Goal: Find specific page/section: Find specific page/section

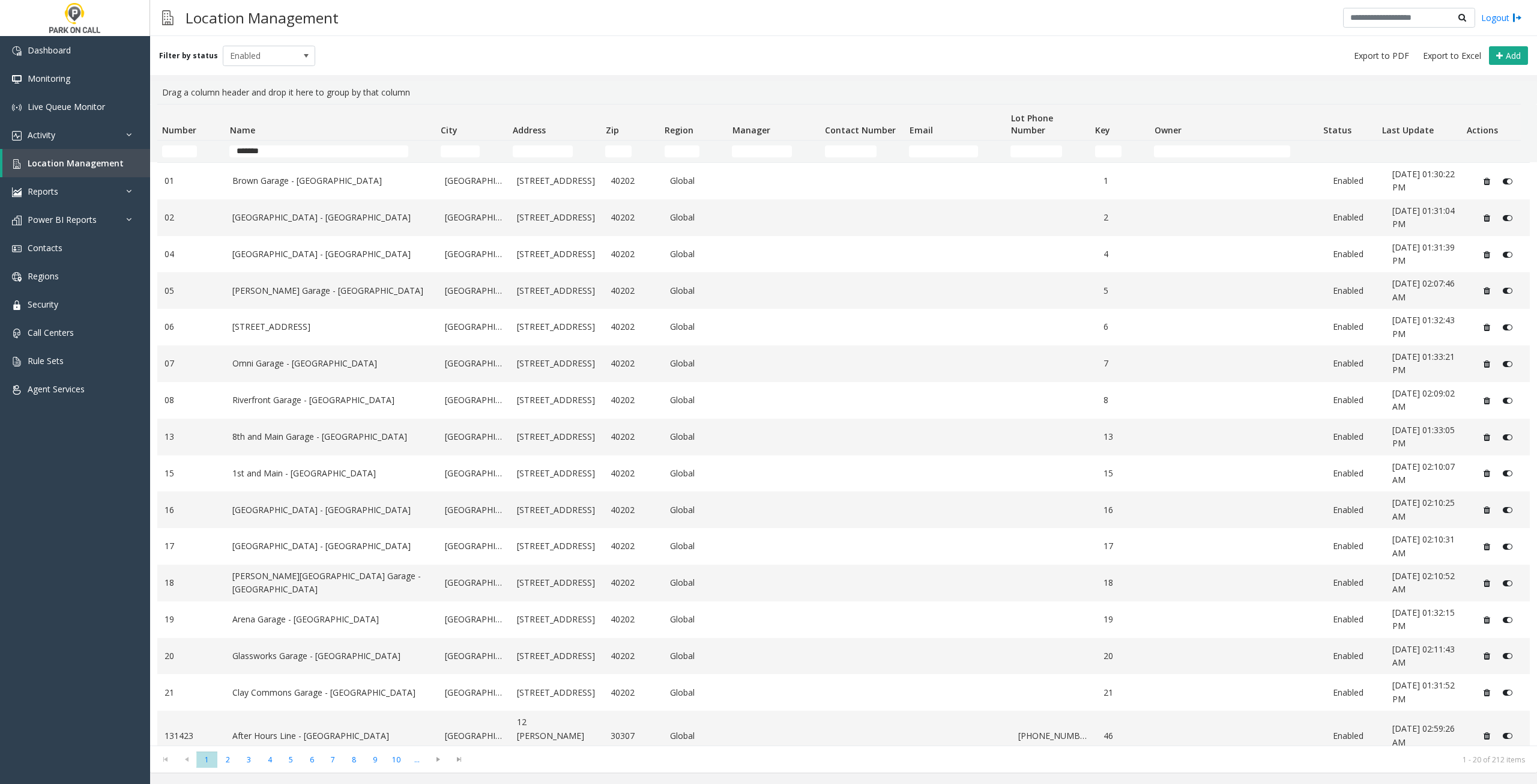
type input "*******"
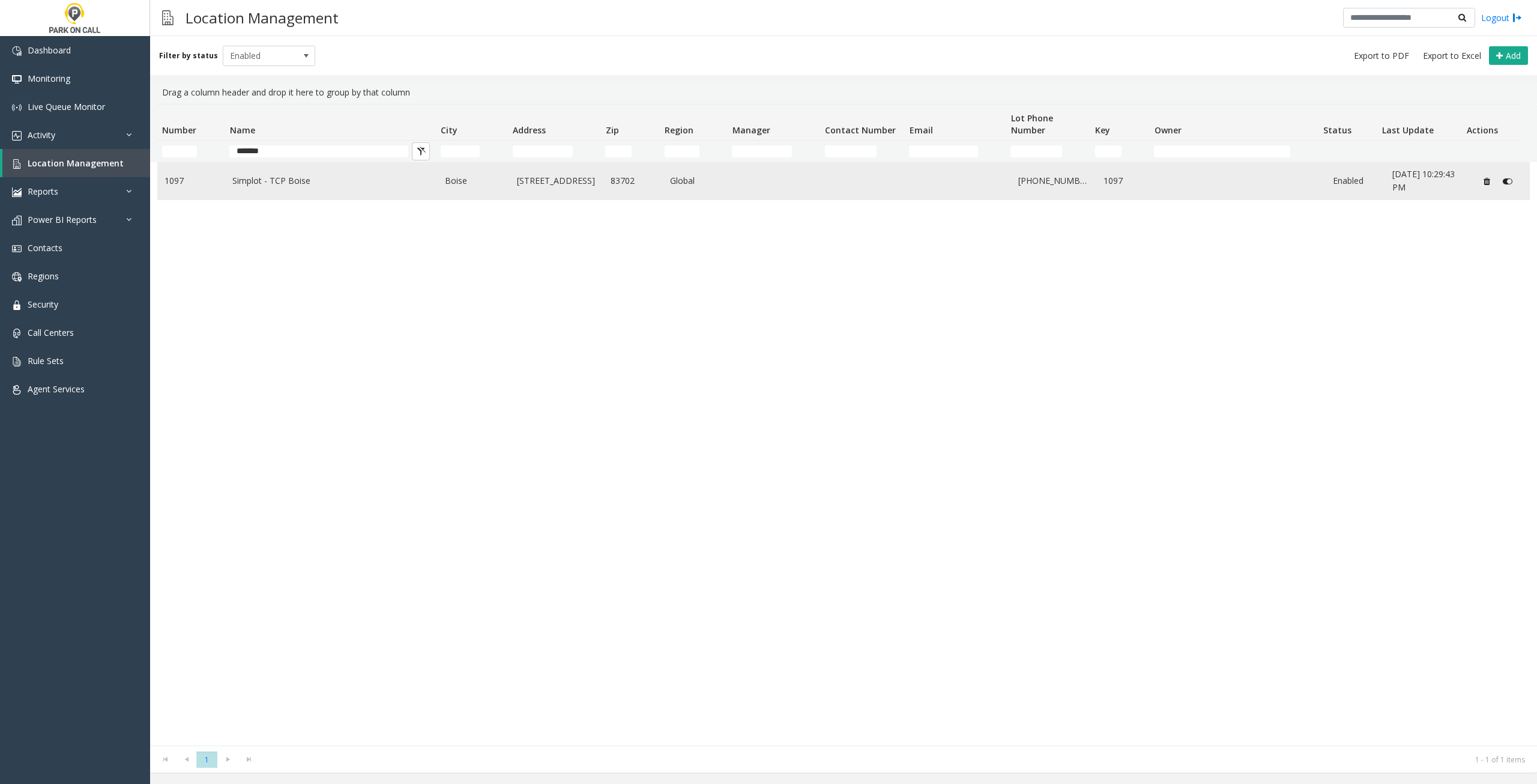
click at [372, 188] on td "Simplot - TCP Boise" at bounding box center [331, 181] width 213 height 37
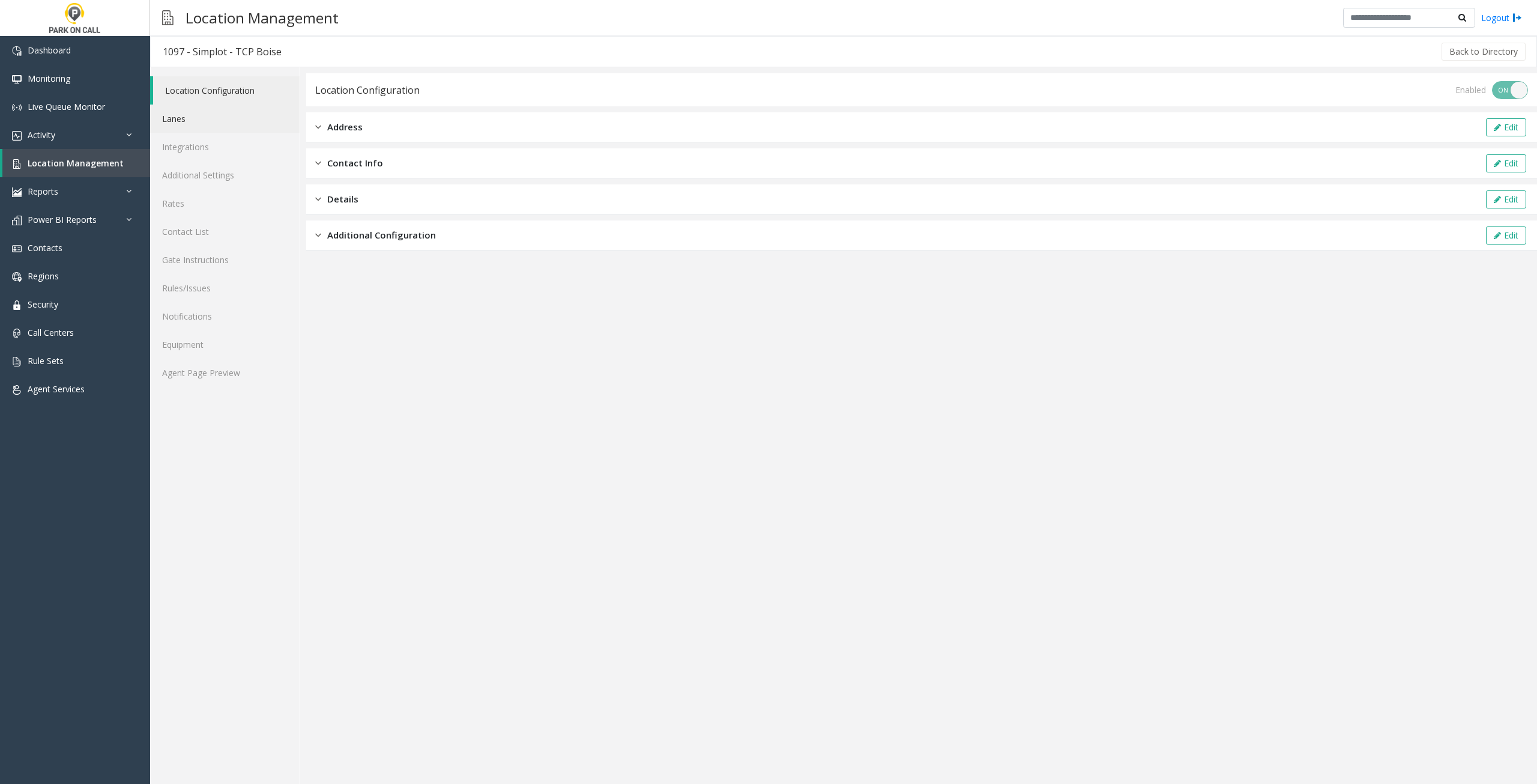
click at [197, 122] on link "Lanes" at bounding box center [225, 118] width 150 height 28
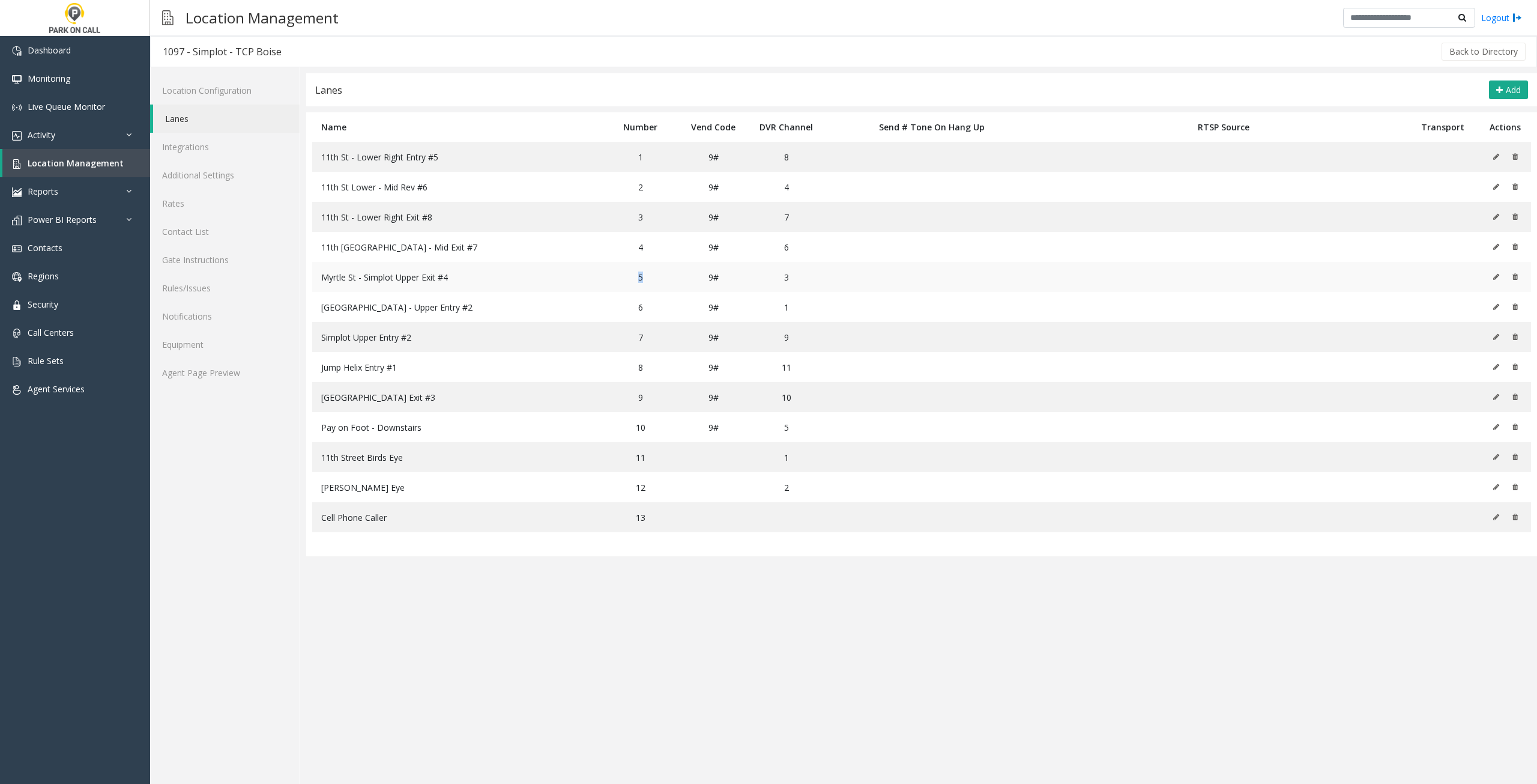
drag, startPoint x: 645, startPoint y: 276, endPoint x: 635, endPoint y: 276, distance: 10.0
click at [635, 276] on td "5" at bounding box center [641, 277] width 73 height 30
drag, startPoint x: 638, startPoint y: 276, endPoint x: 645, endPoint y: 276, distance: 7.0
click at [645, 276] on td "5" at bounding box center [641, 277] width 73 height 30
